Goal: Task Accomplishment & Management: Manage account settings

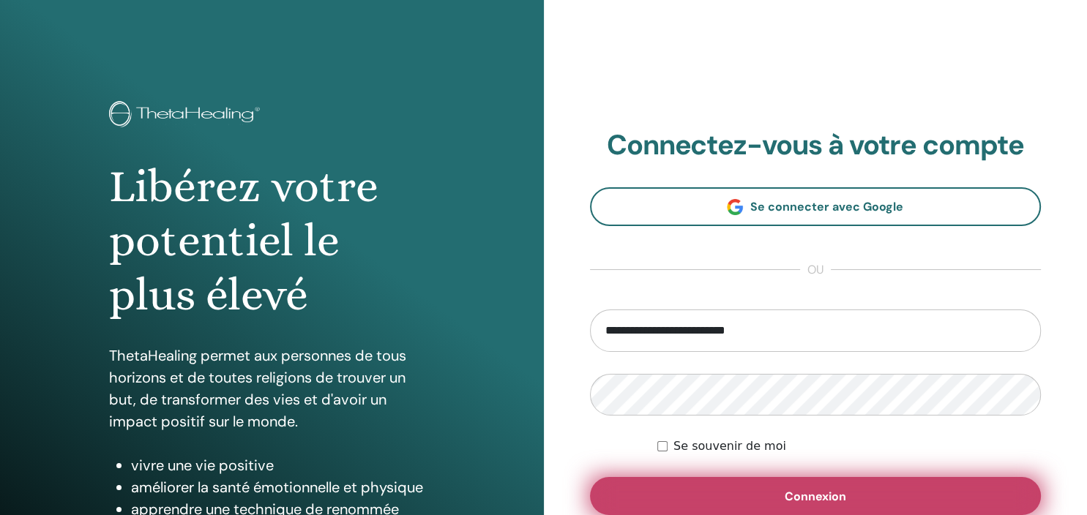
type input "**********"
click at [761, 496] on button "Connexion" at bounding box center [816, 496] width 452 height 38
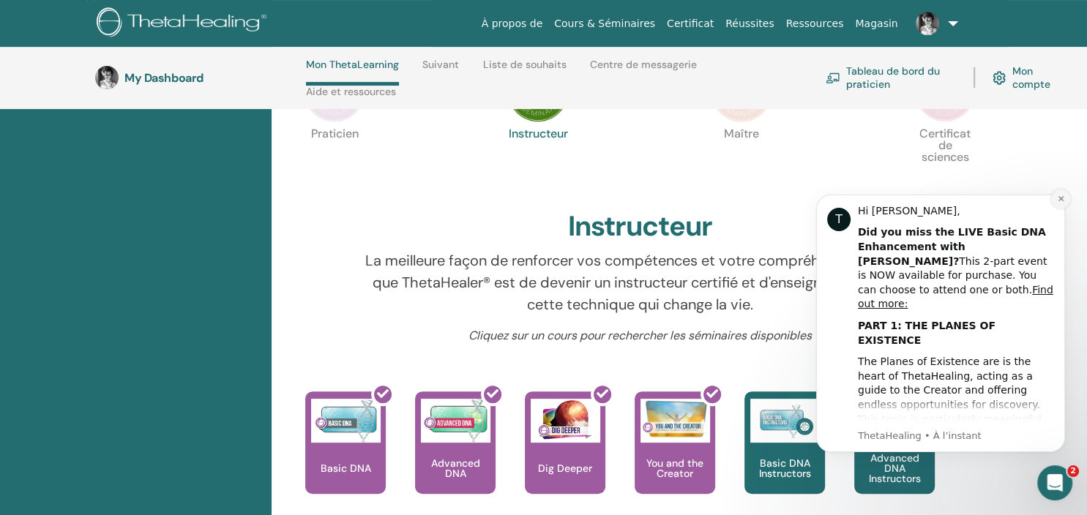
click at [1064, 203] on button "Dismiss notification" at bounding box center [1060, 199] width 19 height 19
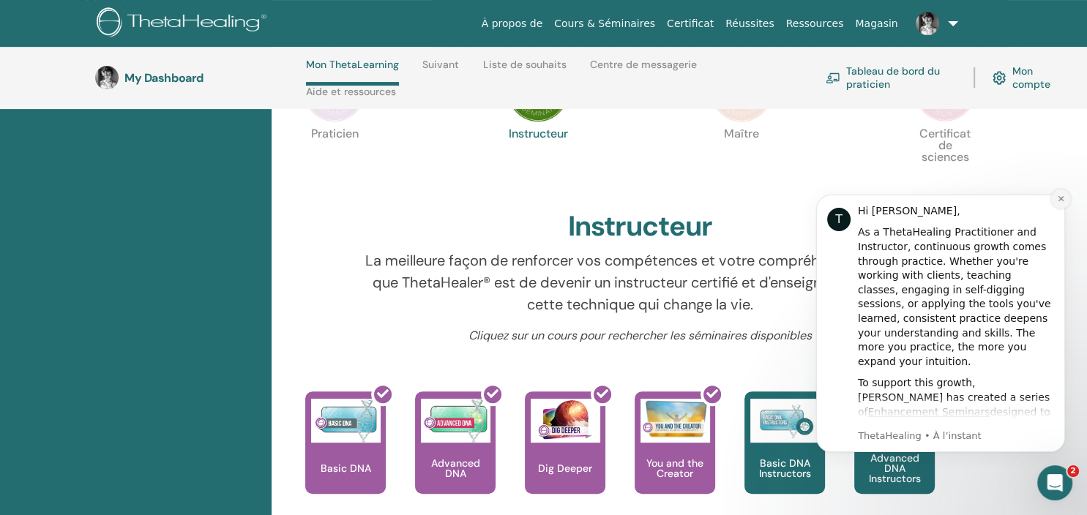
click at [1061, 193] on button "Dismiss notification" at bounding box center [1060, 199] width 19 height 19
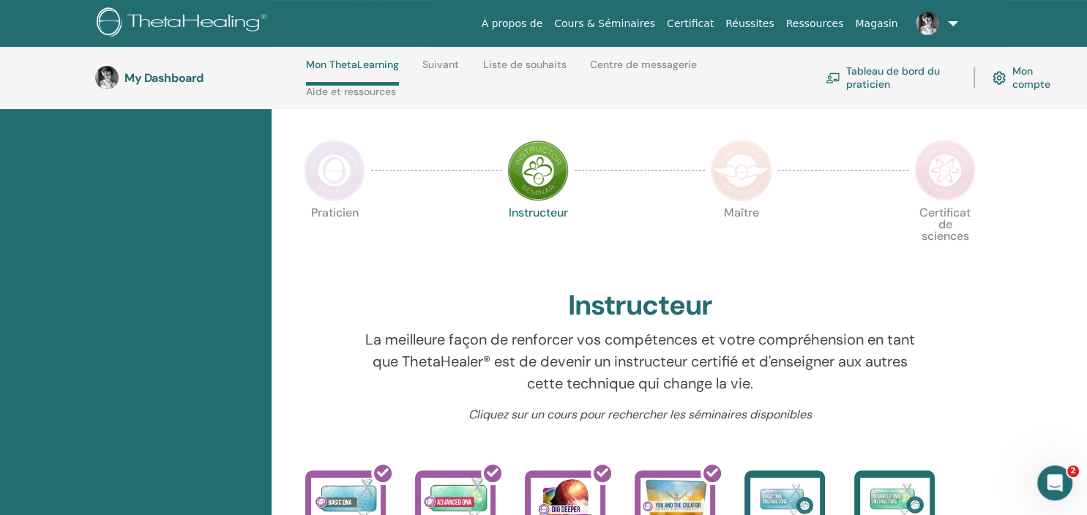
scroll to position [299, 0]
click at [352, 164] on img at bounding box center [334, 170] width 61 height 61
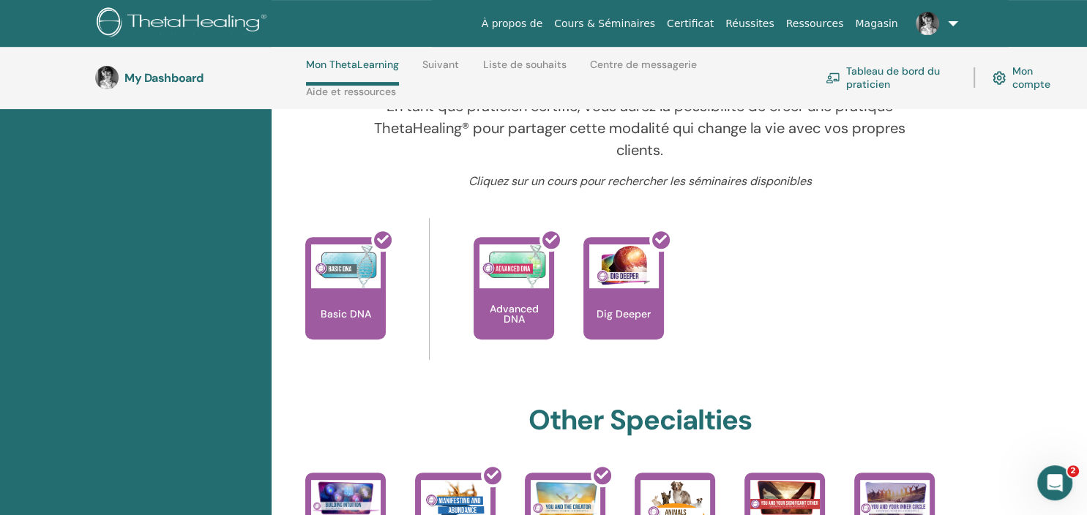
scroll to position [378, 0]
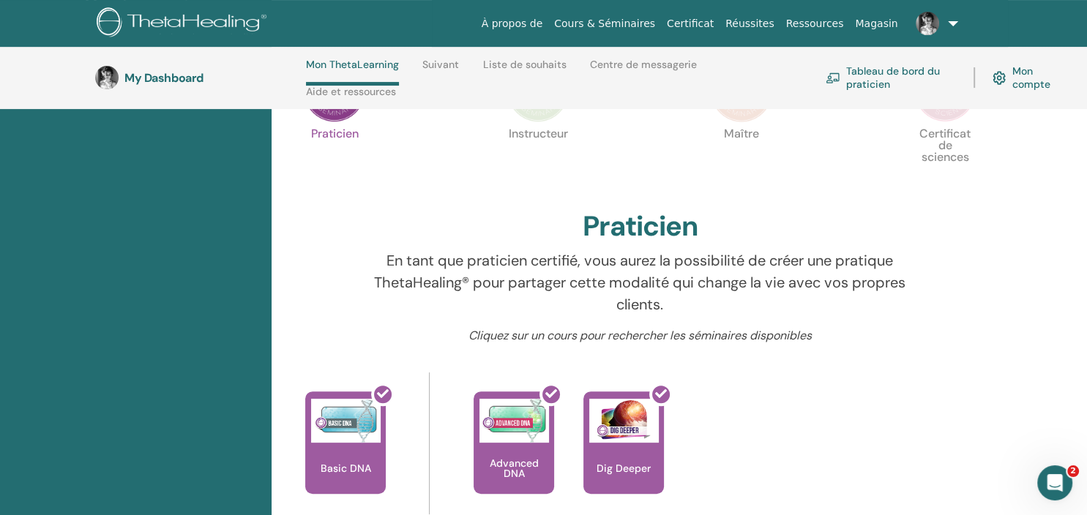
click at [541, 117] on img at bounding box center [537, 91] width 61 height 61
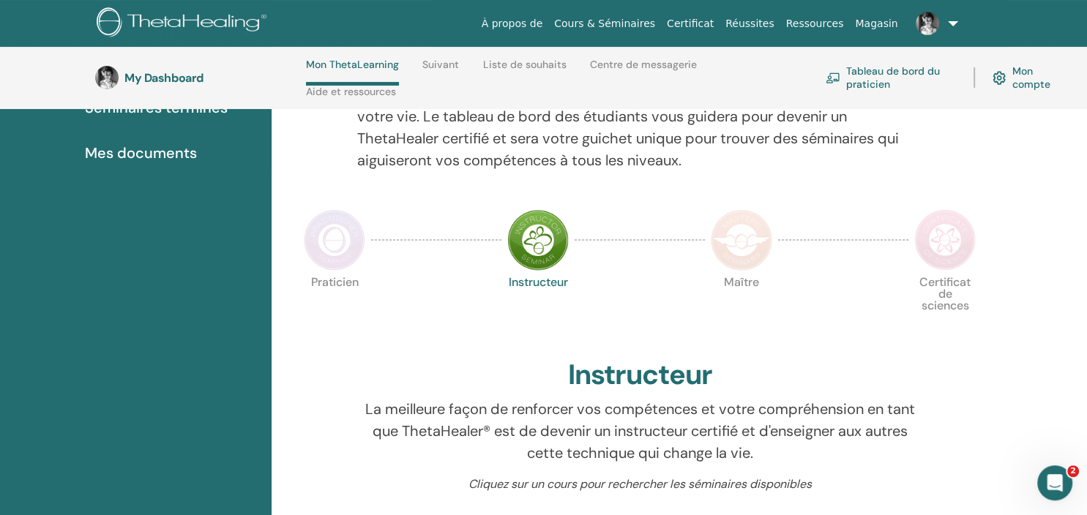
scroll to position [220, 0]
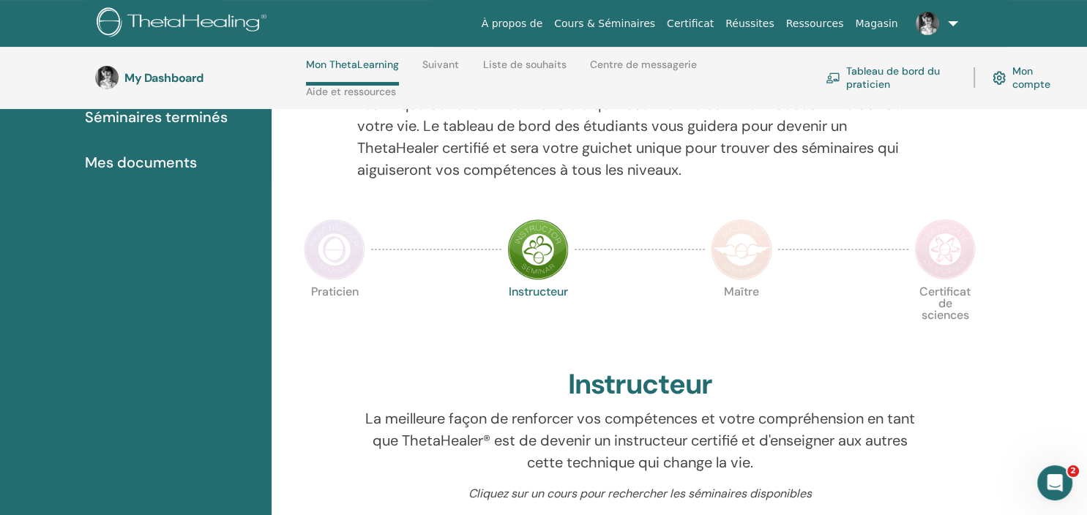
click at [332, 264] on img at bounding box center [334, 249] width 61 height 61
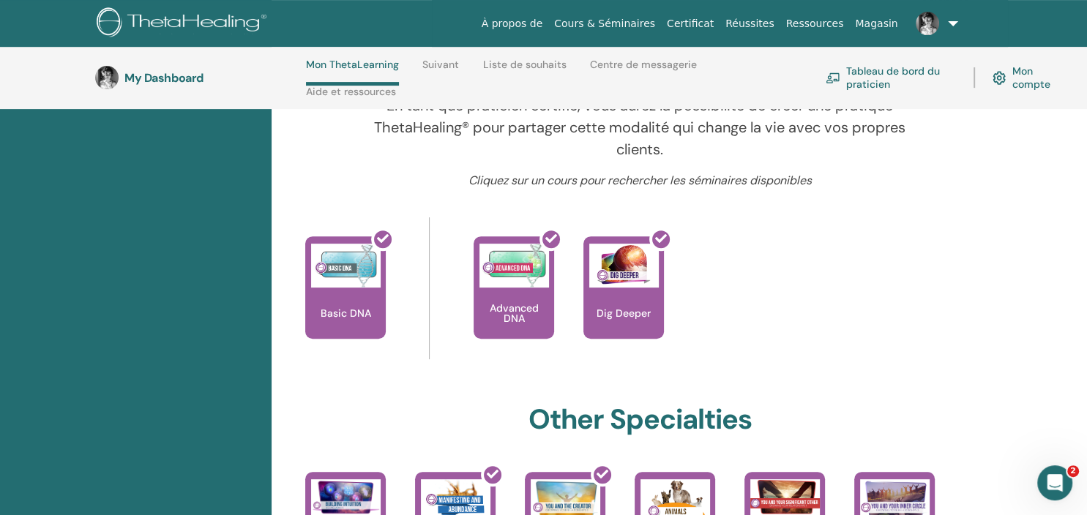
scroll to position [536, 0]
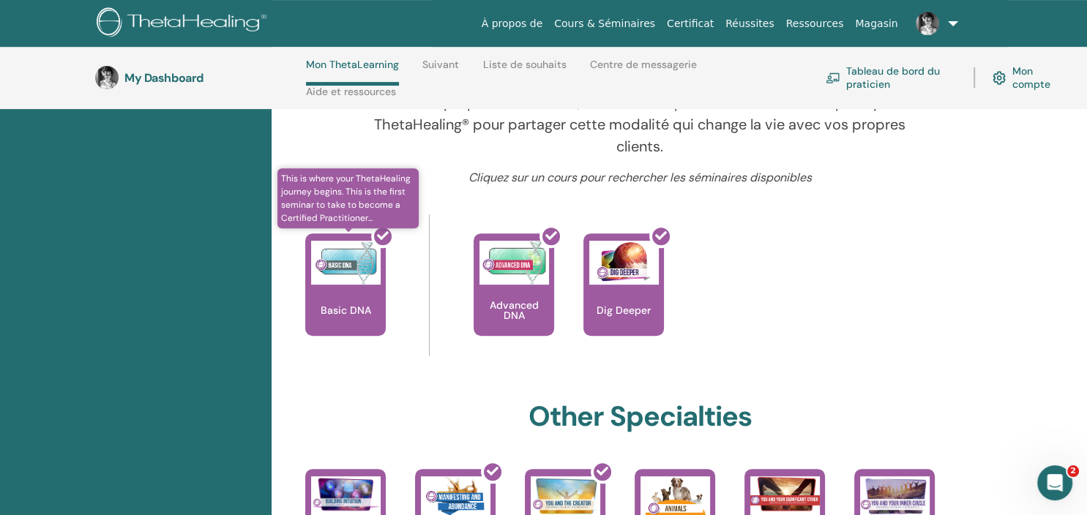
click at [366, 302] on div at bounding box center [354, 291] width 81 height 132
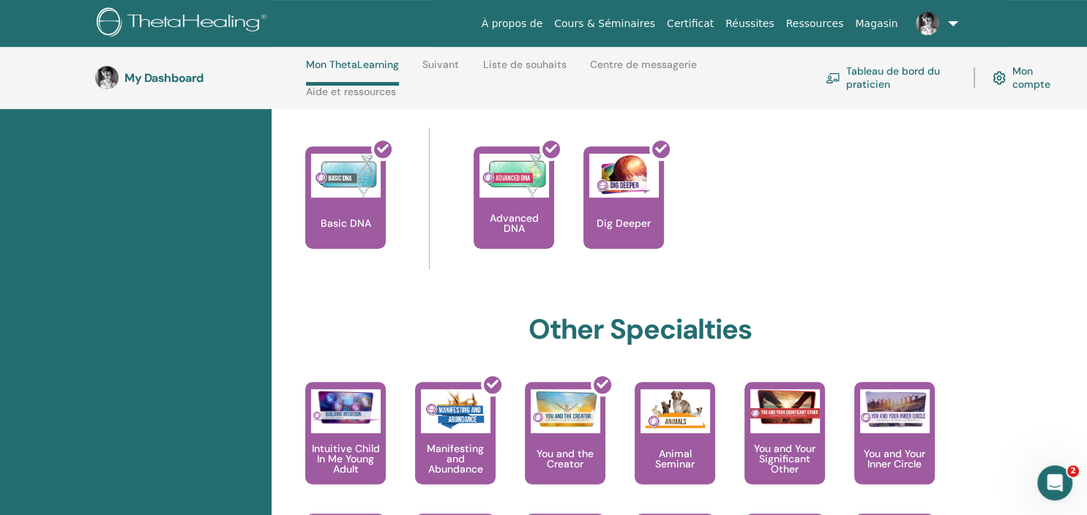
scroll to position [694, 0]
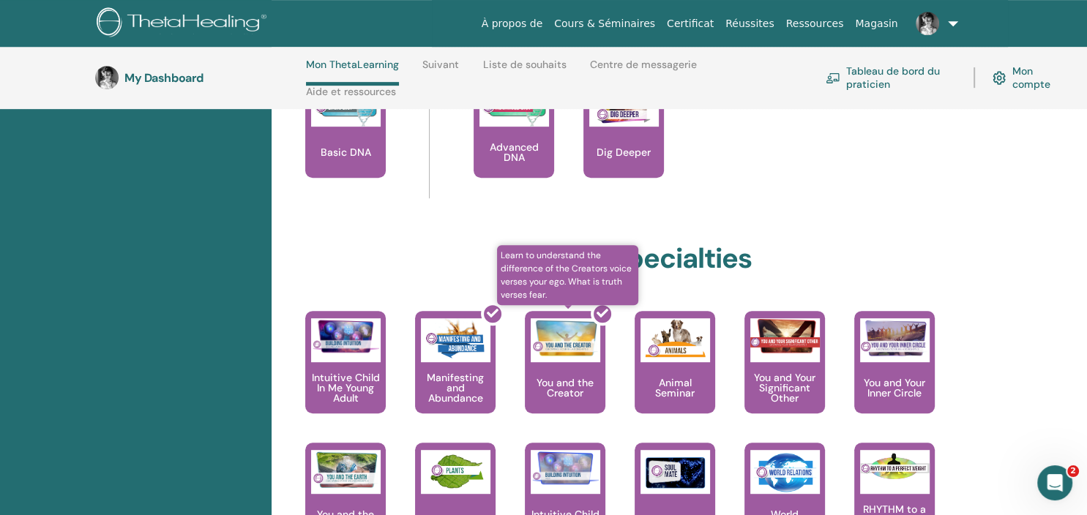
click at [582, 387] on div at bounding box center [574, 368] width 81 height 132
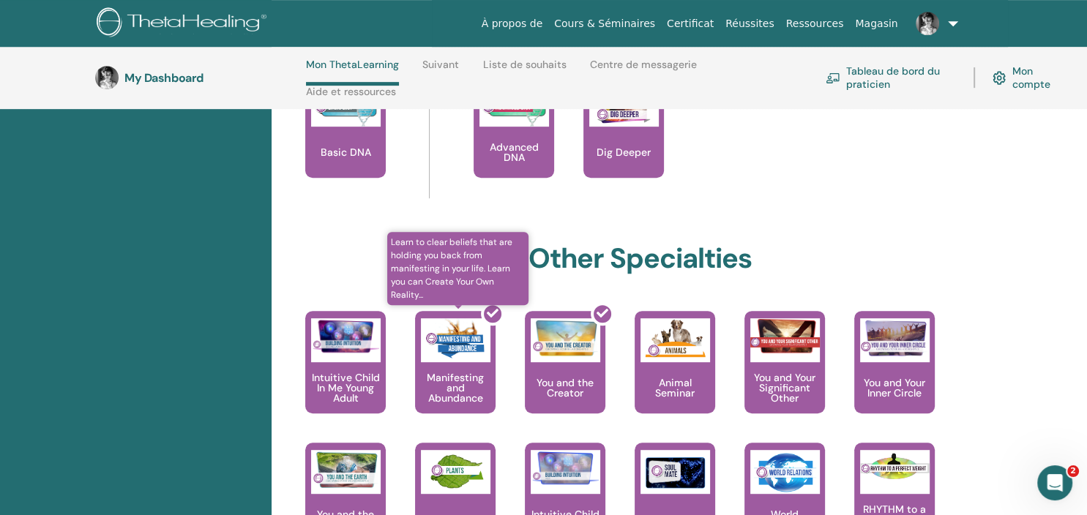
click at [463, 377] on div at bounding box center [464, 368] width 81 height 132
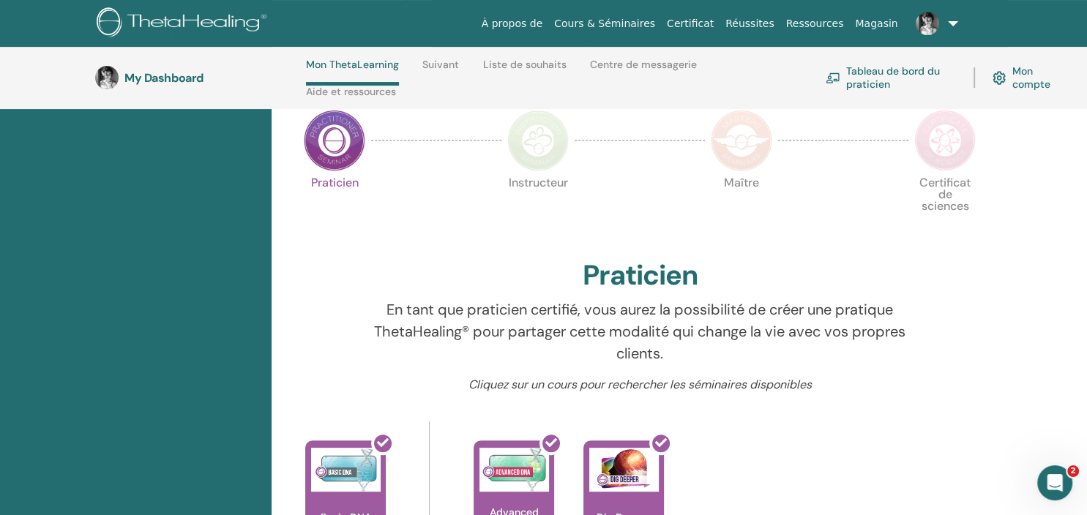
scroll to position [299, 0]
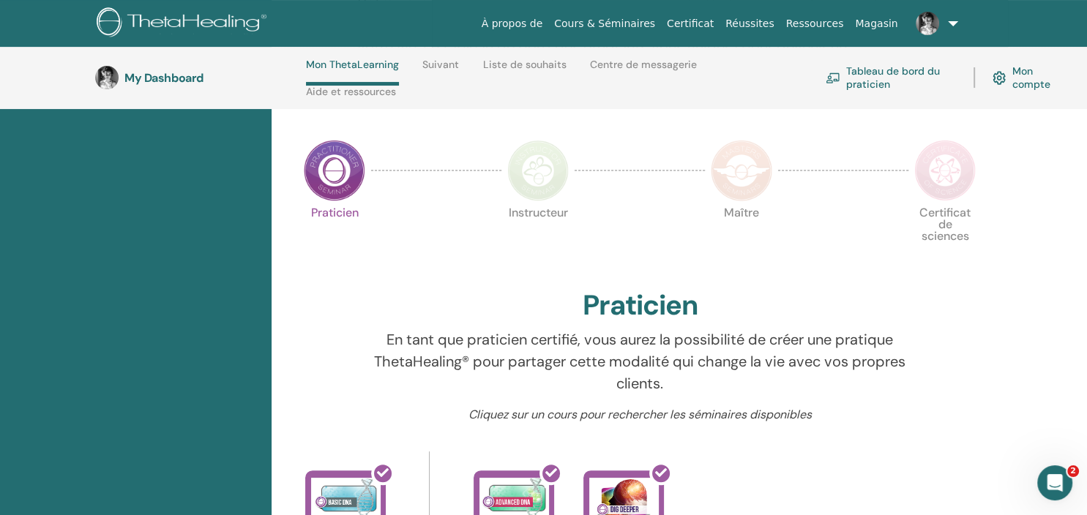
click at [921, 71] on link "Tableau de bord du praticien" at bounding box center [891, 77] width 130 height 32
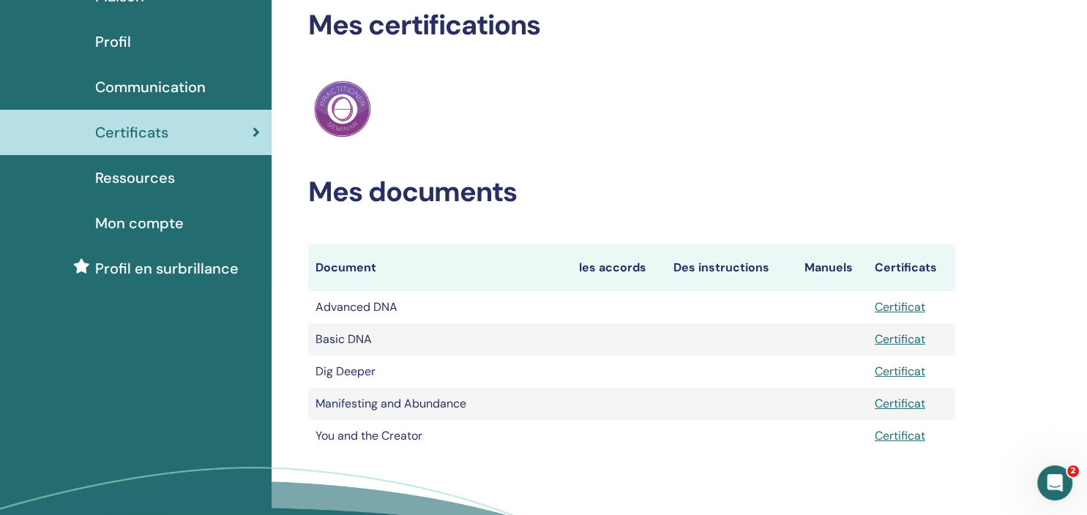
scroll to position [79, 0]
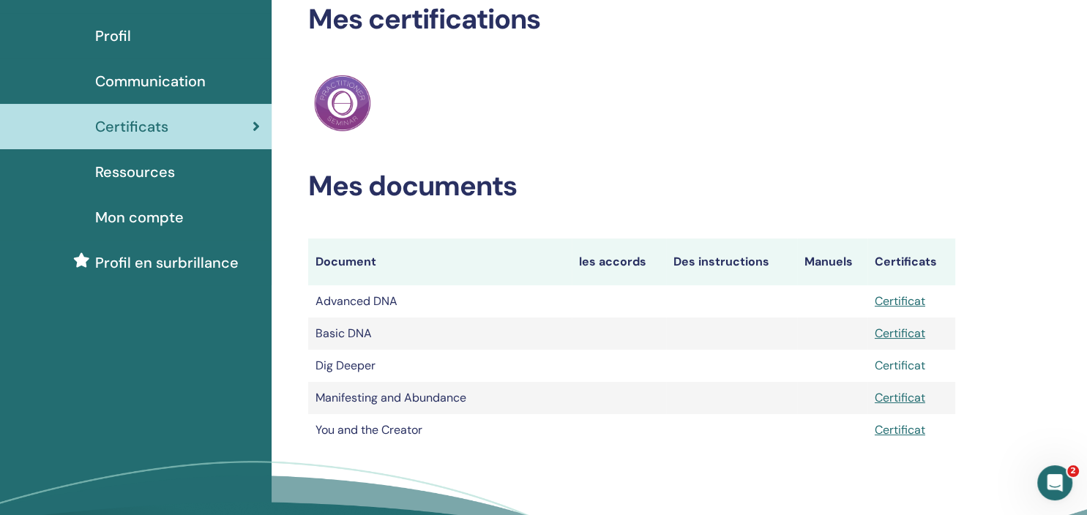
click at [907, 364] on link "Certificat" at bounding box center [900, 365] width 50 height 15
click at [887, 431] on link "Certificat" at bounding box center [900, 429] width 50 height 15
